Goal: Task Accomplishment & Management: Use online tool/utility

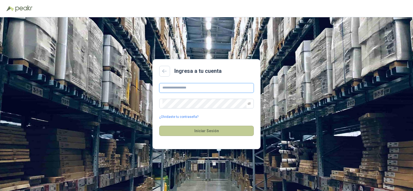
type input "**********"
click at [210, 132] on button "Iniciar Sesión" at bounding box center [206, 131] width 95 height 10
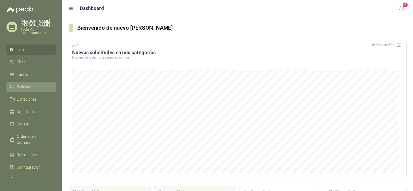
scroll to position [52, 0]
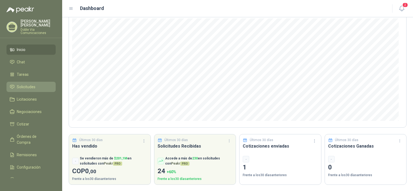
click at [25, 84] on span "Solicitudes" at bounding box center [26, 87] width 19 height 6
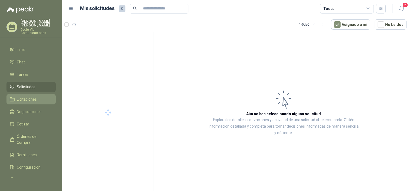
click at [26, 97] on span "Licitaciones" at bounding box center [27, 100] width 20 height 6
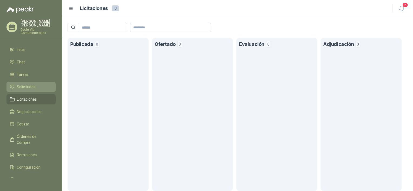
click at [27, 84] on span "Solicitudes" at bounding box center [26, 87] width 19 height 6
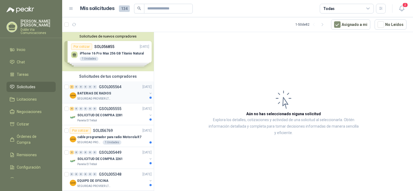
click at [96, 96] on div "BATERIAS DE RADIOS" at bounding box center [112, 93] width 70 height 6
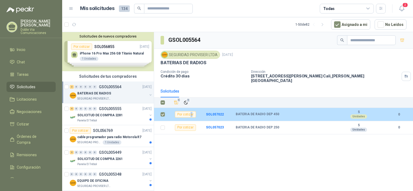
click at [192, 111] on div "Por cotizar" at bounding box center [185, 114] width 21 height 6
drag, startPoint x: 192, startPoint y: 111, endPoint x: 212, endPoint y: 110, distance: 20.3
click at [212, 113] on b "SOL057022" at bounding box center [215, 115] width 18 height 4
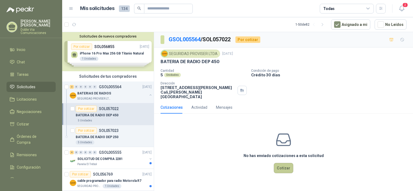
click at [287, 164] on button "Cotizar" at bounding box center [283, 168] width 19 height 10
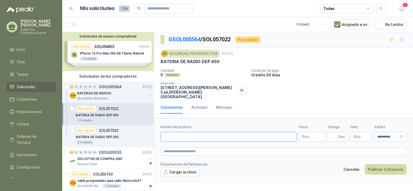
click at [168, 134] on input "Nombre del producto" at bounding box center [229, 137] width 136 height 10
type input "**********"
click at [314, 133] on p "$ 0 ,00" at bounding box center [312, 137] width 27 height 10
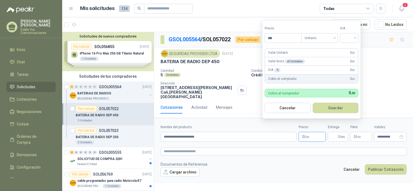
click at [318, 133] on p "$ 0 ,00" at bounding box center [312, 137] width 27 height 10
click at [305, 135] on span "0 ,00" at bounding box center [306, 136] width 5 height 3
click at [298, 108] on button "Cancelar" at bounding box center [288, 108] width 46 height 10
